Goal: Task Accomplishment & Management: Complete application form

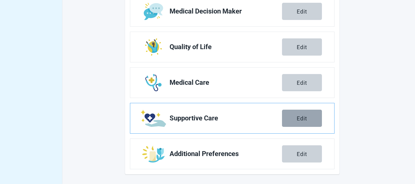
scroll to position [270, 0]
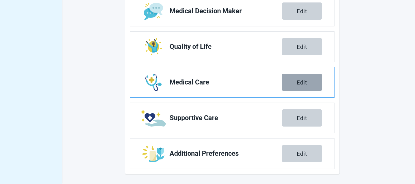
click at [308, 82] on button "Edit" at bounding box center [302, 82] width 40 height 17
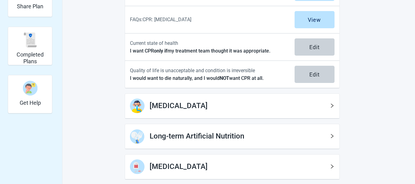
scroll to position [181, 0]
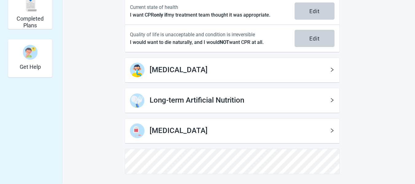
click at [269, 101] on h1 "Long-term Artificial Nutrition" at bounding box center [240, 101] width 180 height 12
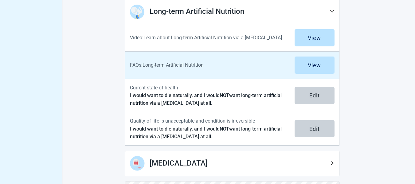
scroll to position [303, 0]
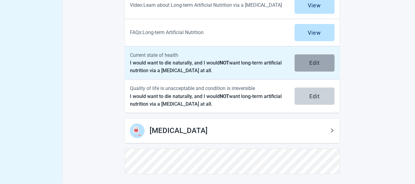
click at [317, 61] on div "Edit" at bounding box center [314, 63] width 10 height 6
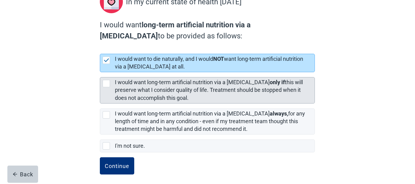
scroll to position [87, 0]
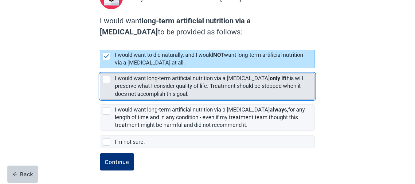
click at [104, 80] on div "[object Object], checkbox, not selected" at bounding box center [106, 79] width 7 height 7
click at [100, 68] on input "I would want long-term artificial nutrition via a [MEDICAL_DATA] only if this w…" at bounding box center [100, 68] width 0 height 0
checkbox input "true"
checkbox input "false"
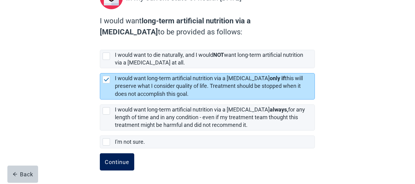
click at [120, 162] on div "Continue" at bounding box center [117, 162] width 25 height 6
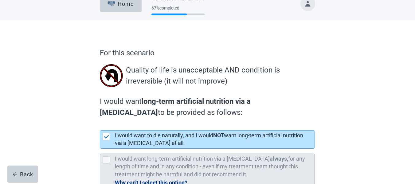
scroll to position [70, 0]
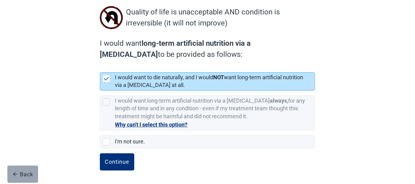
click at [28, 172] on div "Back" at bounding box center [23, 174] width 21 height 6
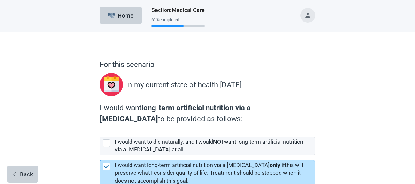
click at [307, 14] on button "Toggle account menu" at bounding box center [307, 15] width 15 height 15
click at [228, 66] on p "For this scenario" at bounding box center [207, 64] width 215 height 11
click at [126, 12] on button "Home" at bounding box center [120, 15] width 41 height 17
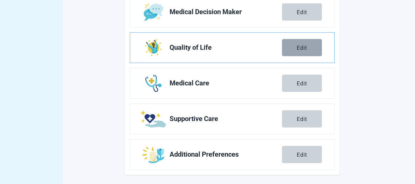
scroll to position [270, 0]
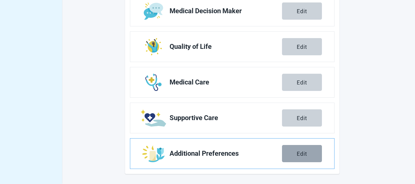
click at [300, 151] on div "Edit" at bounding box center [302, 154] width 10 height 6
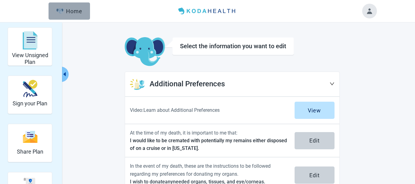
click at [82, 12] on div "Home" at bounding box center [69, 11] width 26 height 6
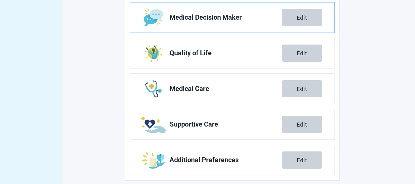
scroll to position [270, 0]
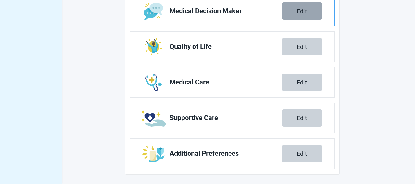
click at [298, 7] on button "Edit" at bounding box center [302, 10] width 40 height 17
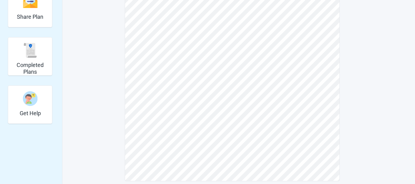
scroll to position [80, 0]
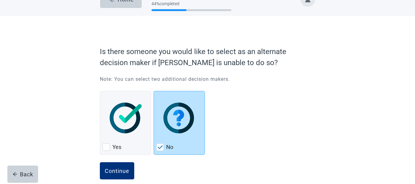
scroll to position [25, 0]
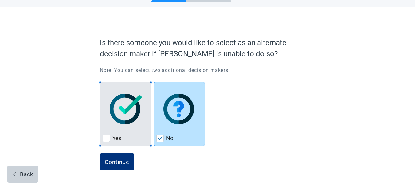
click at [133, 125] on div "Yes, checkbox, not checked" at bounding box center [126, 109] width 46 height 49
click at [100, 82] on input "Yes" at bounding box center [100, 82] width 0 height 0
click at [133, 125] on div "Yes, checkbox, not checked" at bounding box center [126, 109] width 46 height 49
click at [100, 82] on input "Yes" at bounding box center [100, 82] width 0 height 0
checkbox input "true"
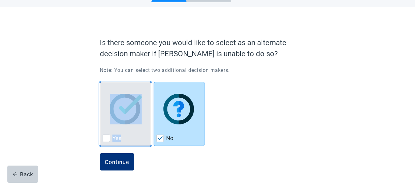
checkbox input "false"
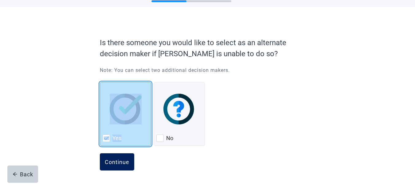
click at [120, 160] on div "Continue" at bounding box center [117, 162] width 25 height 6
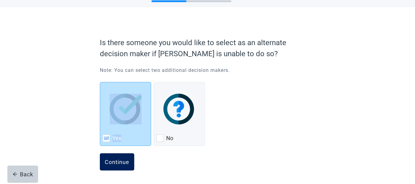
click at [120, 160] on div "Continue" at bounding box center [117, 162] width 25 height 6
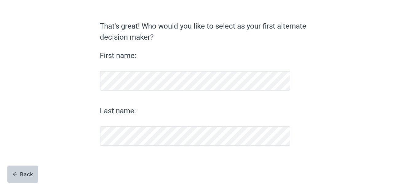
scroll to position [38, 0]
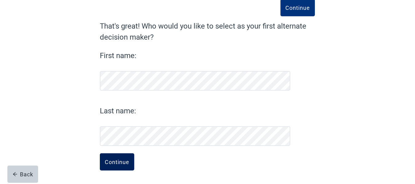
click at [115, 159] on div "Continue" at bounding box center [117, 162] width 25 height 6
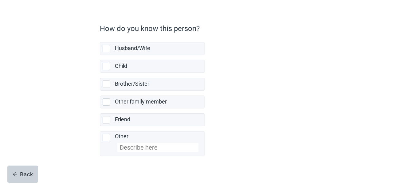
scroll to position [47, 0]
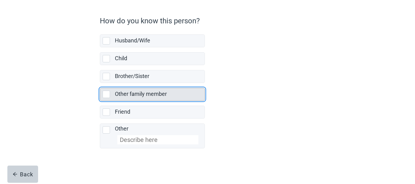
click at [145, 96] on label "Other family member" at bounding box center [141, 94] width 52 height 6
checkbox input "true"
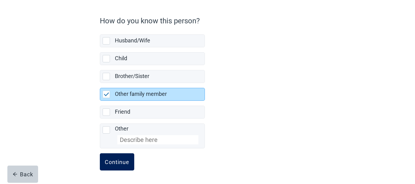
click at [120, 160] on div "Continue" at bounding box center [117, 162] width 25 height 6
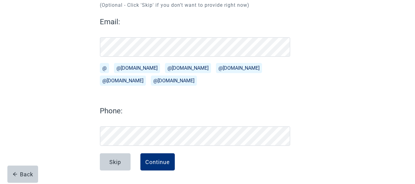
scroll to position [76, 0]
click at [146, 76] on button "@[DOMAIN_NAME]" at bounding box center [123, 81] width 46 height 10
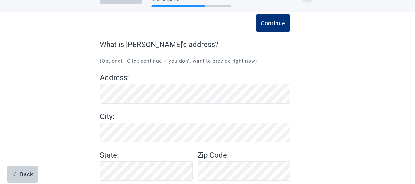
scroll to position [55, 0]
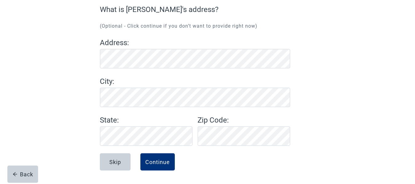
click at [371, 140] on div "Continue What is [PERSON_NAME]'s address? (Optional - Click continue if you don…" at bounding box center [208, 80] width 374 height 207
click at [158, 155] on button "Continue" at bounding box center [157, 161] width 34 height 17
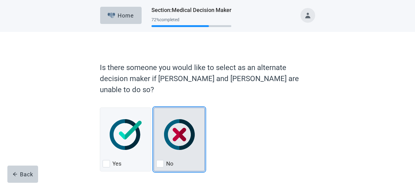
click at [178, 119] on img "No, checkbox, not checked" at bounding box center [179, 134] width 31 height 31
click at [154, 108] on input "No" at bounding box center [154, 108] width 0 height 0
click at [178, 119] on img "No, checkbox, not checked" at bounding box center [179, 134] width 31 height 31
click at [154, 108] on input "No" at bounding box center [154, 108] width 0 height 0
checkbox input "true"
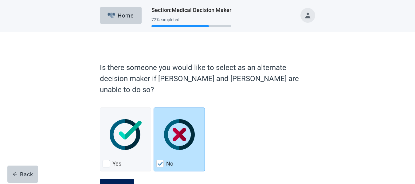
click at [118, 179] on button "Continue" at bounding box center [117, 187] width 34 height 17
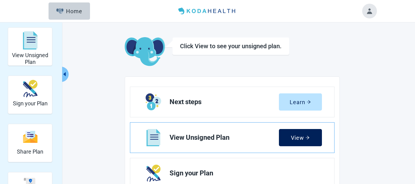
click at [305, 137] on icon "arrow-right" at bounding box center [307, 137] width 4 height 4
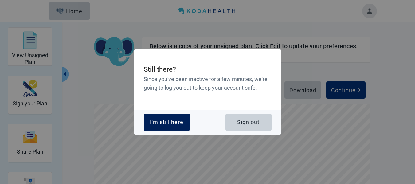
click at [173, 119] on div "I'm still here" at bounding box center [166, 122] width 33 height 6
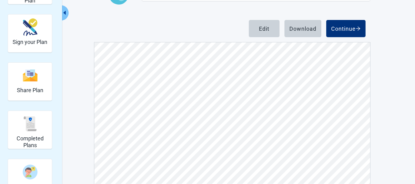
scroll to position [92, 0]
click at [306, 23] on button "Download" at bounding box center [302, 28] width 37 height 17
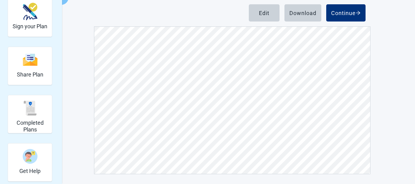
scroll to position [0, 0]
click at [24, 110] on img "Completed Plans" at bounding box center [30, 108] width 15 height 15
click at [24, 66] on img "Share Plan" at bounding box center [30, 59] width 15 height 13
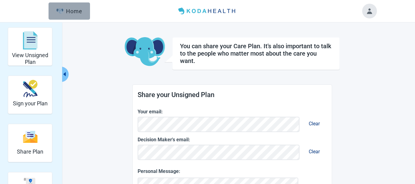
click at [73, 11] on div "Home" at bounding box center [69, 11] width 26 height 6
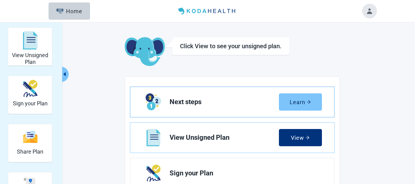
click at [293, 102] on div "Learn" at bounding box center [300, 102] width 21 height 6
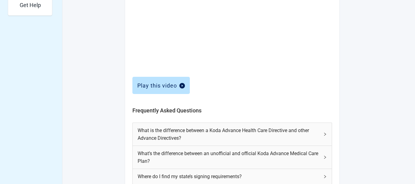
scroll to position [276, 0]
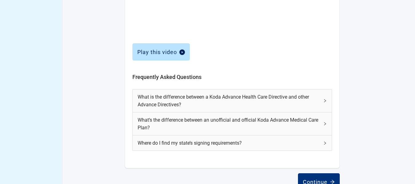
click at [235, 99] on span "What is the difference between a Koda Advance Health Care Directive and other A…" at bounding box center [229, 100] width 182 height 15
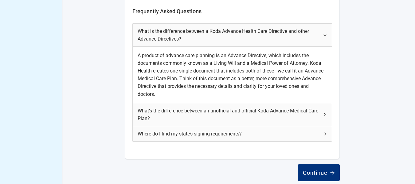
scroll to position [349, 0]
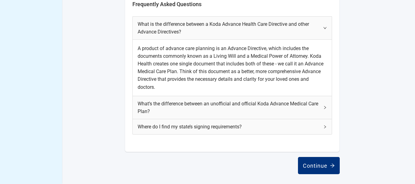
click at [206, 109] on span "What’s the difference between an unofficial and official Koda Advance Medical C…" at bounding box center [229, 107] width 182 height 15
click at [212, 103] on span "What’s the difference between an unofficial and official Koda Advance Medical C…" at bounding box center [229, 107] width 182 height 15
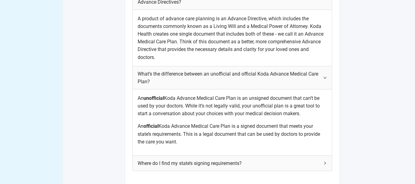
scroll to position [416, 0]
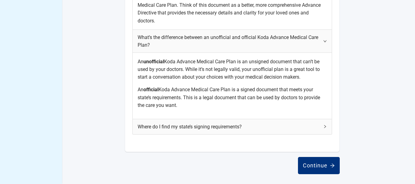
click at [212, 123] on span "Where do I find my state’s signing requirements?" at bounding box center [229, 127] width 182 height 8
click at [211, 124] on span "Where do I find my state’s signing requirements?" at bounding box center [229, 127] width 182 height 8
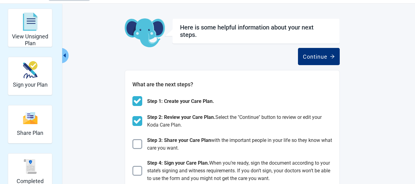
scroll to position [0, 0]
